Goal: Find specific page/section: Find specific page/section

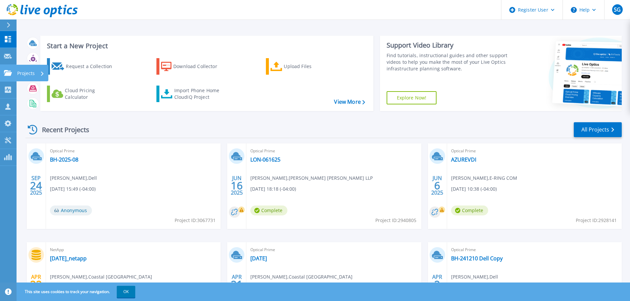
click at [11, 73] on icon at bounding box center [8, 73] width 8 height 6
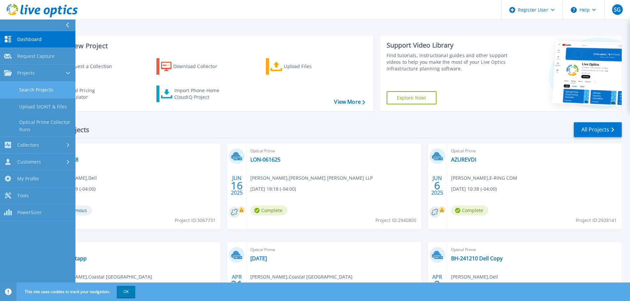
click at [24, 94] on link "Search Projects" at bounding box center [37, 90] width 75 height 17
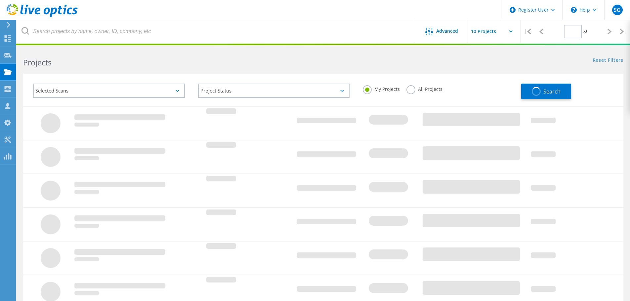
type input "1"
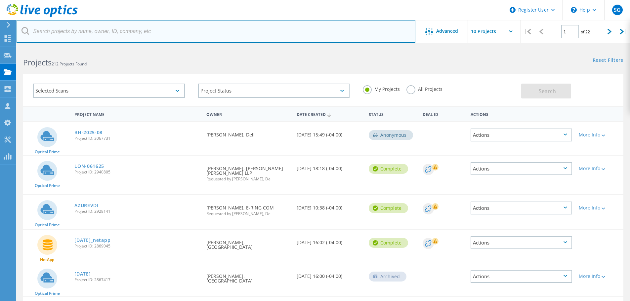
click at [156, 32] on input "text" at bounding box center [216, 31] width 399 height 23
paste input "[EMAIL_ADDRESS][DOMAIN_NAME]"
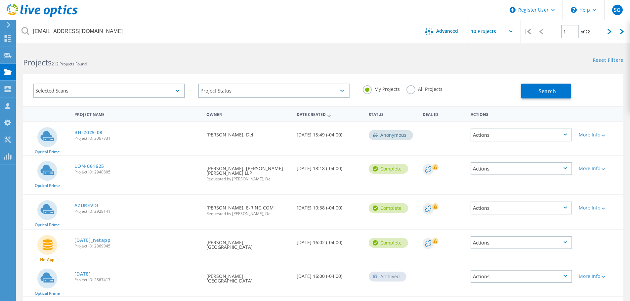
click at [413, 89] on label "All Projects" at bounding box center [425, 88] width 36 height 6
click at [0, 0] on input "All Projects" at bounding box center [0, 0] width 0 height 0
click at [543, 91] on span "Search" at bounding box center [547, 91] width 17 height 7
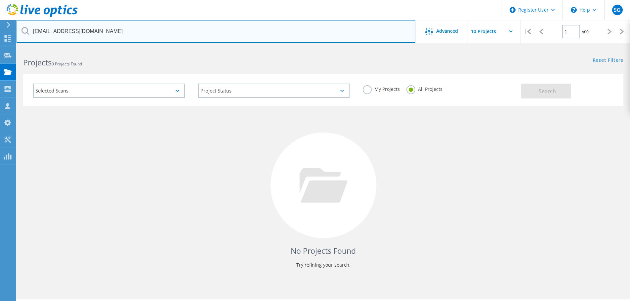
click at [133, 37] on input "[EMAIL_ADDRESS][DOMAIN_NAME]" at bounding box center [216, 31] width 399 height 23
drag, startPoint x: 121, startPoint y: 34, endPoint x: 32, endPoint y: 34, distance: 89.0
click at [32, 34] on input "[EMAIL_ADDRESS][DOMAIN_NAME]" at bounding box center [216, 31] width 399 height 23
paste input "mpapa"
type input "[EMAIL_ADDRESS][DOMAIN_NAME]"
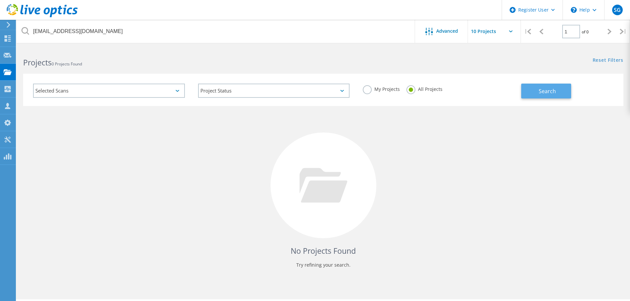
click at [542, 87] on button "Search" at bounding box center [546, 91] width 50 height 15
